Goal: Task Accomplishment & Management: Manage account settings

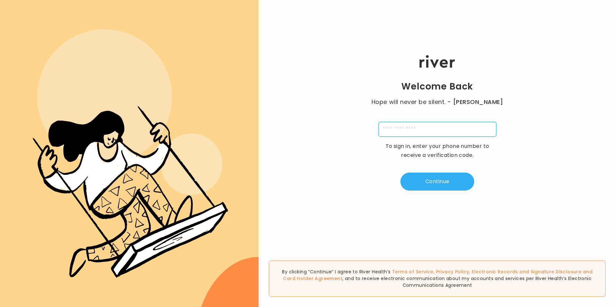
click at [435, 127] on input "tel" at bounding box center [438, 129] width 118 height 15
click at [386, 126] on input "**********" at bounding box center [438, 129] width 118 height 15
type input "**********"
click at [393, 202] on div "**********" at bounding box center [438, 123] width 358 height 184
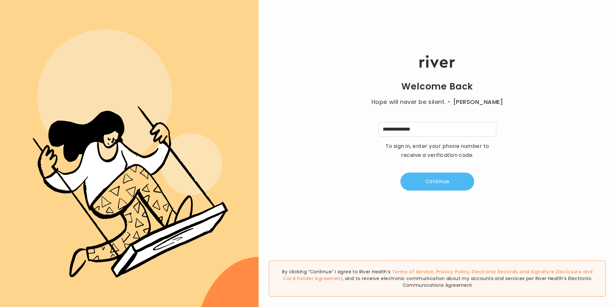
click at [436, 179] on button "Continue" at bounding box center [438, 182] width 74 height 18
type input "*"
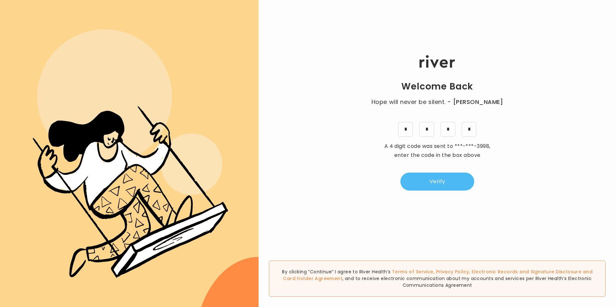
click at [436, 175] on button "Verify" at bounding box center [438, 182] width 74 height 18
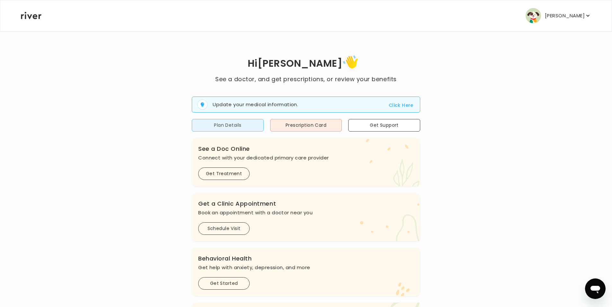
click at [214, 128] on button "Plan Details" at bounding box center [228, 125] width 72 height 13
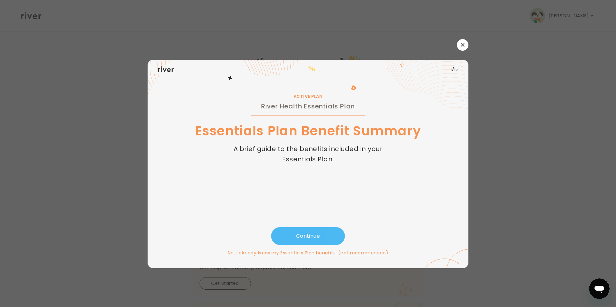
click at [309, 235] on button "Continue" at bounding box center [308, 236] width 74 height 18
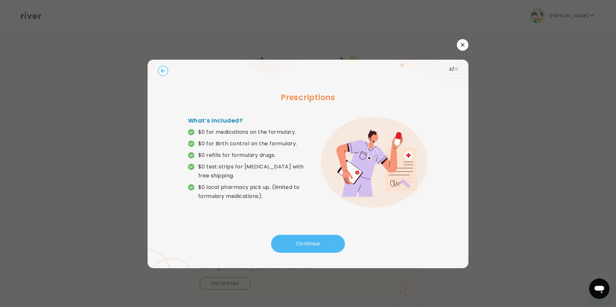
click at [309, 235] on button "Continue" at bounding box center [308, 244] width 74 height 18
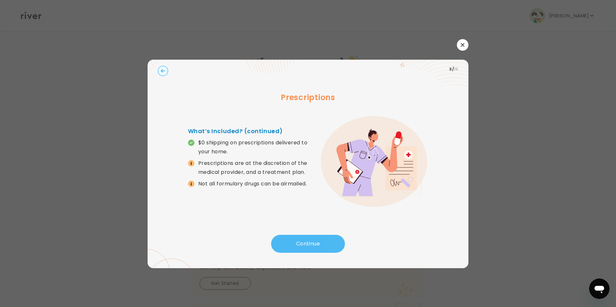
click at [309, 235] on button "Continue" at bounding box center [308, 244] width 74 height 18
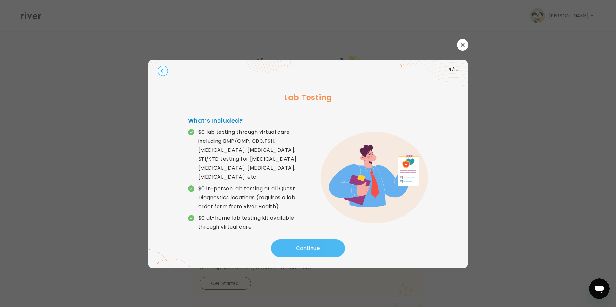
click at [309, 240] on button "Continue" at bounding box center [308, 249] width 74 height 18
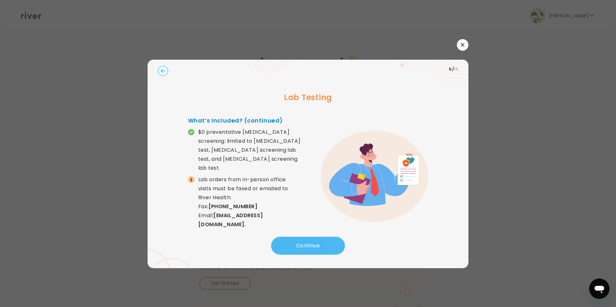
click at [309, 237] on button "Continue" at bounding box center [308, 246] width 74 height 18
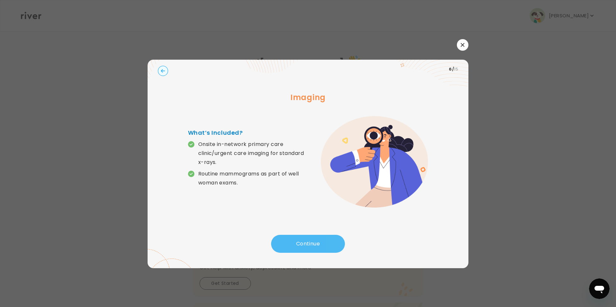
click at [309, 235] on button "Continue" at bounding box center [308, 244] width 74 height 18
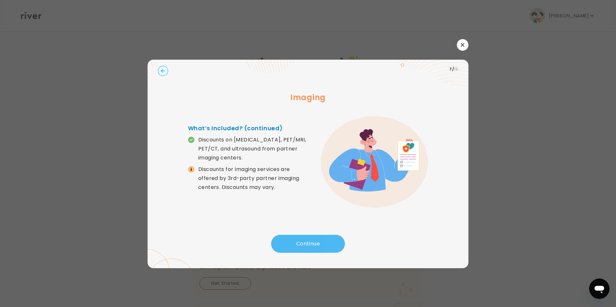
click at [309, 235] on button "Continue" at bounding box center [308, 244] width 74 height 18
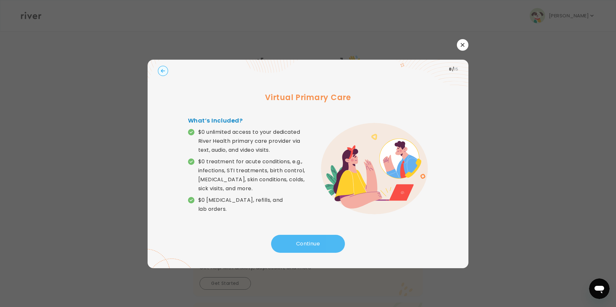
click at [309, 235] on button "Continue" at bounding box center [308, 244] width 74 height 18
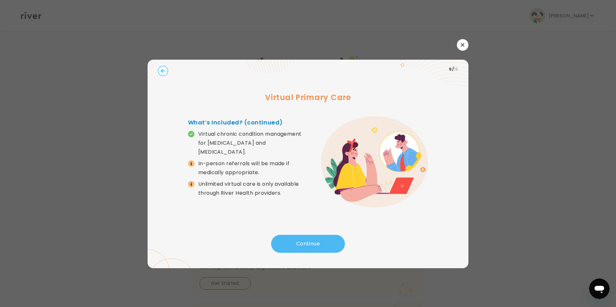
click at [309, 235] on button "Continue" at bounding box center [308, 244] width 74 height 18
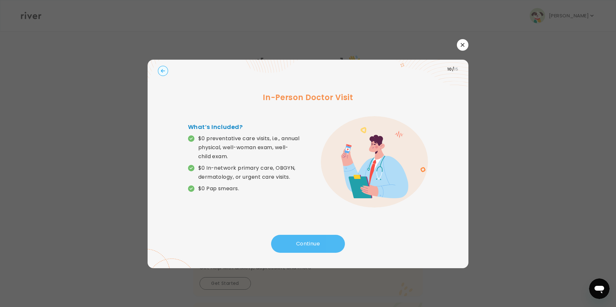
click at [309, 235] on button "Continue" at bounding box center [308, 244] width 74 height 18
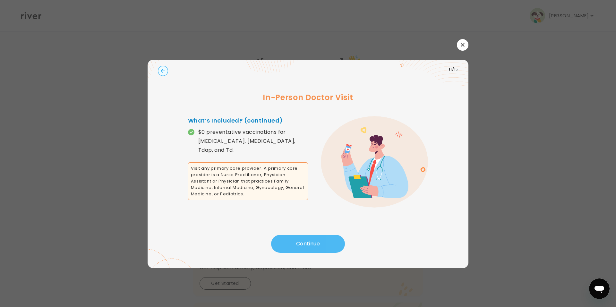
click at [309, 235] on button "Continue" at bounding box center [308, 244] width 74 height 18
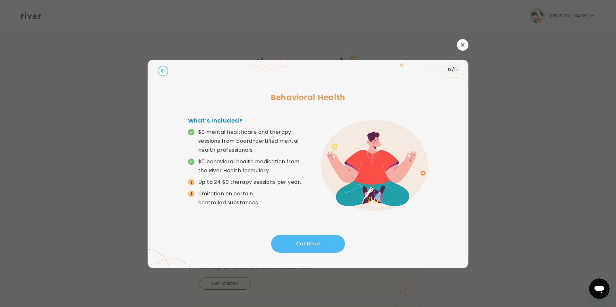
click at [309, 235] on button "Continue" at bounding box center [308, 244] width 74 height 18
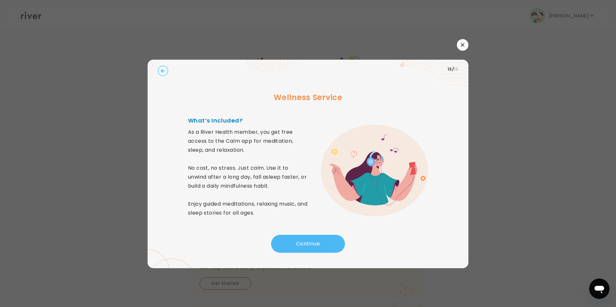
click at [309, 235] on button "Continue" at bounding box center [308, 244] width 74 height 18
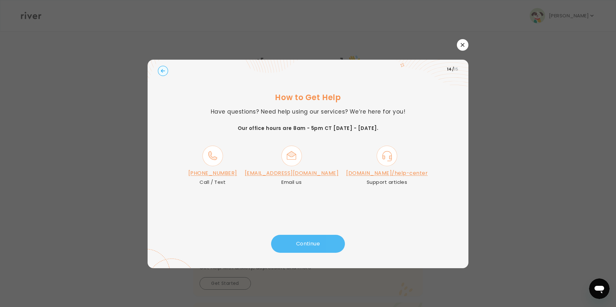
click at [309, 235] on button "Continue" at bounding box center [308, 244] width 74 height 18
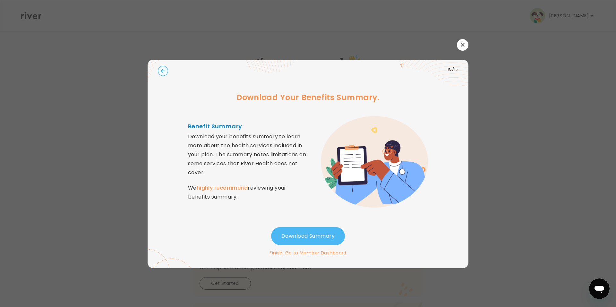
click at [309, 235] on button "Download Summary" at bounding box center [308, 236] width 74 height 18
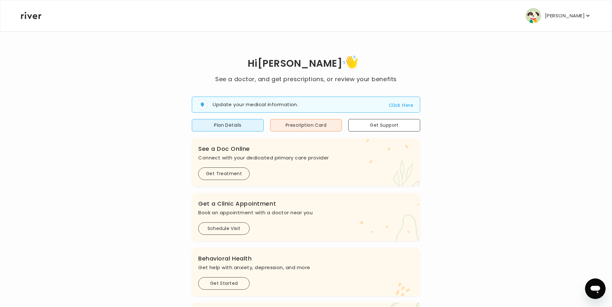
drag, startPoint x: 550, startPoint y: 250, endPoint x: 536, endPoint y: 186, distance: 65.9
click at [586, 15] on icon "button" at bounding box center [587, 16] width 6 height 6
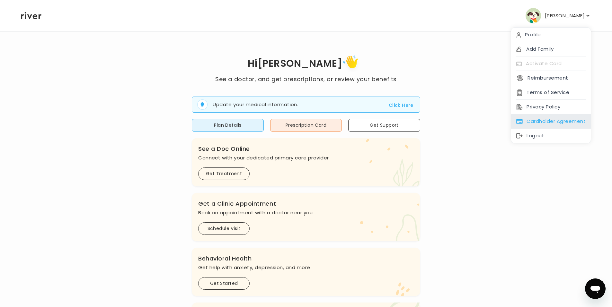
click at [537, 118] on div "Cardholder Agreement" at bounding box center [551, 121] width 80 height 14
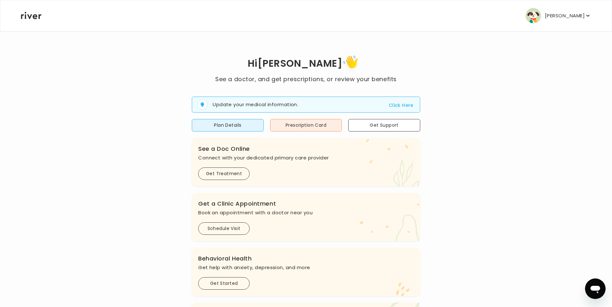
click at [579, 16] on p "[PERSON_NAME]" at bounding box center [565, 15] width 40 height 9
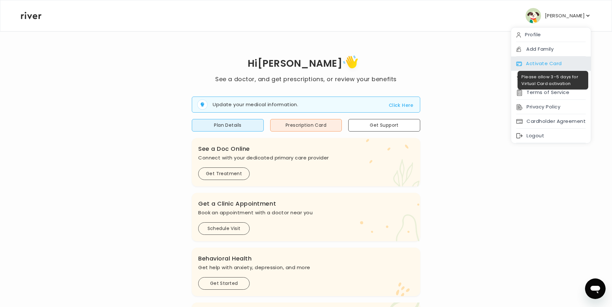
click at [543, 59] on div "Activate Card" at bounding box center [551, 64] width 80 height 14
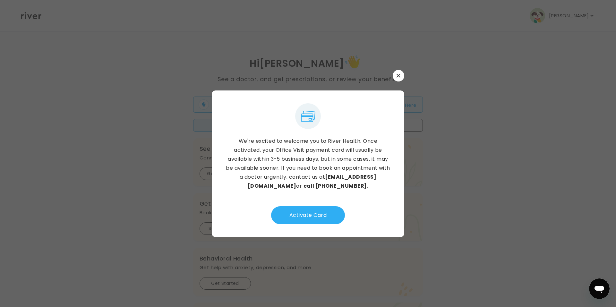
click at [398, 75] on icon "button" at bounding box center [399, 76] width 4 height 4
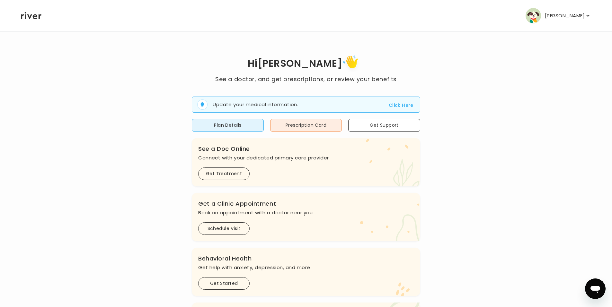
click at [586, 9] on button "[PERSON_NAME]" at bounding box center [557, 15] width 65 height 15
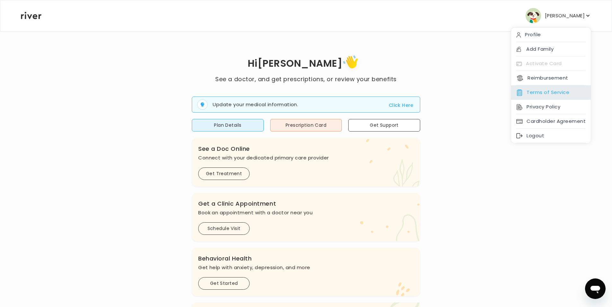
click at [539, 91] on div "Terms of Service" at bounding box center [551, 92] width 80 height 14
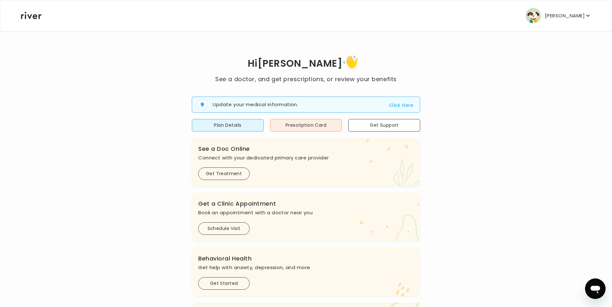
click at [556, 13] on p "[PERSON_NAME]" at bounding box center [565, 15] width 40 height 9
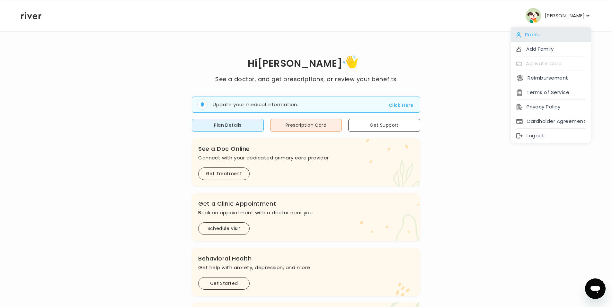
click at [536, 33] on div "Profile" at bounding box center [551, 35] width 80 height 14
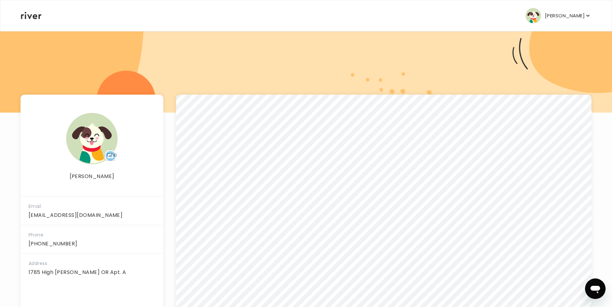
scroll to position [61, 0]
